Goal: Information Seeking & Learning: Learn about a topic

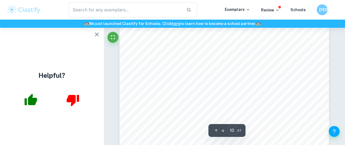
scroll to position [2753, 0]
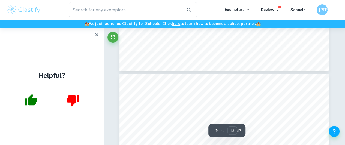
type input "13"
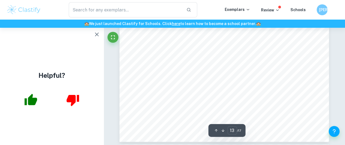
scroll to position [3656, 0]
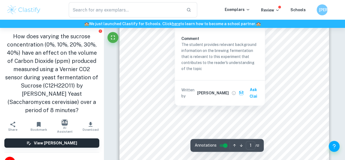
scroll to position [153, 0]
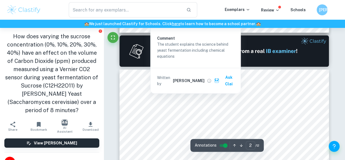
type input "1"
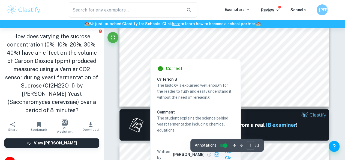
scroll to position [222, 0]
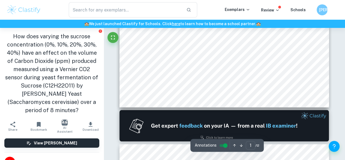
click at [134, 88] on span "3" at bounding box center [133, 88] width 1 height 2
drag, startPoint x: 134, startPoint y: 88, endPoint x: 286, endPoint y: 85, distance: 152.2
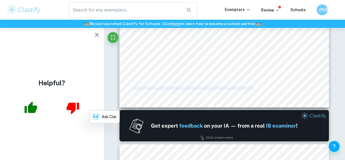
copy div "3 Luo, Lan. “5 Uses of Fermentation.” Sciencing , 1 Mar. 2020, sciencing.com/5-…"
